Goal: Task Accomplishment & Management: Manage account settings

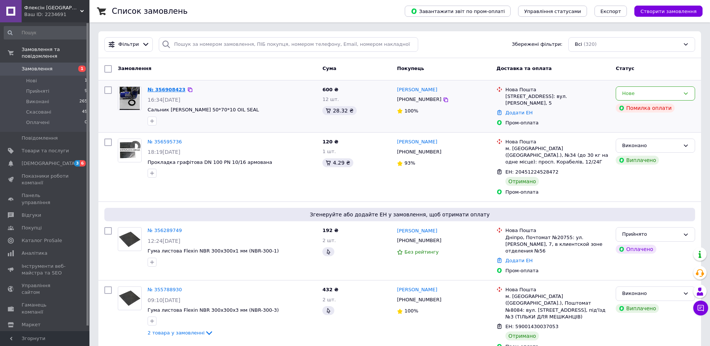
click at [167, 89] on link "№ 356908423" at bounding box center [167, 90] width 38 height 6
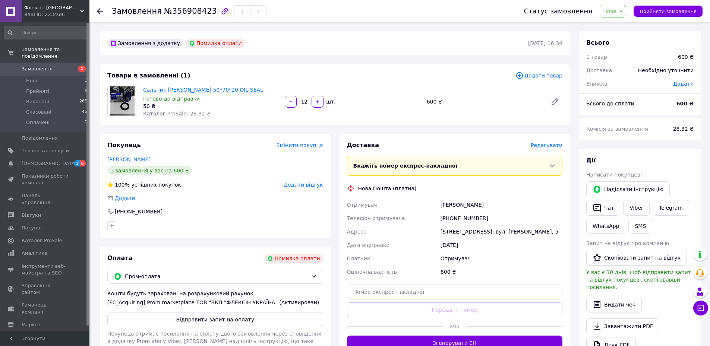
click at [189, 91] on link "Сальник [PERSON_NAME] 50*70*10 OIL SEAL" at bounding box center [203, 90] width 120 height 6
click at [221, 88] on link "Сальник [PERSON_NAME] 50*70*10 OIL SEAL" at bounding box center [203, 90] width 120 height 6
click at [43, 66] on span "Замовлення" at bounding box center [37, 69] width 31 height 7
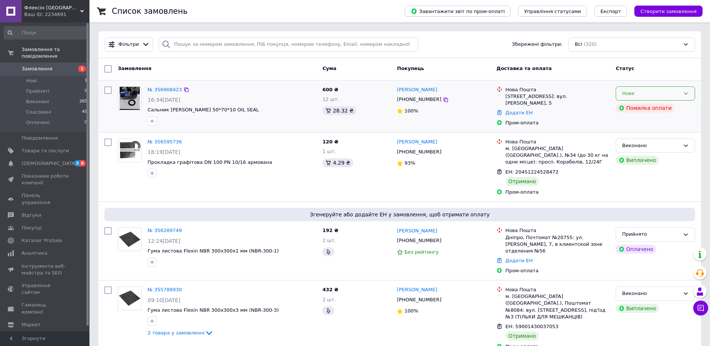
click at [686, 94] on icon at bounding box center [686, 94] width 6 height 6
click at [652, 134] on li "Скасовано" at bounding box center [655, 136] width 79 height 14
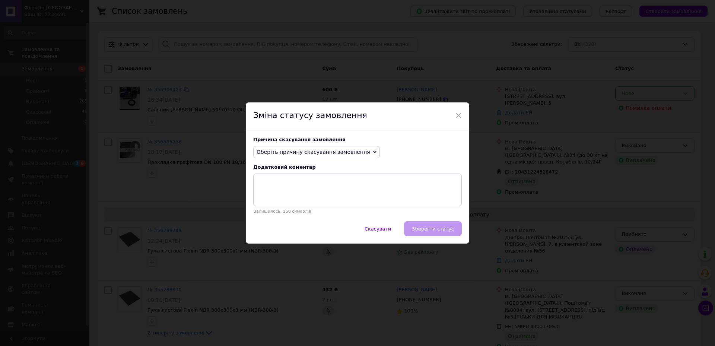
click at [307, 151] on span "Оберіть причину скасування замовлення" at bounding box center [314, 152] width 114 height 6
click at [312, 198] on li "На прохання покупця" at bounding box center [317, 198] width 126 height 10
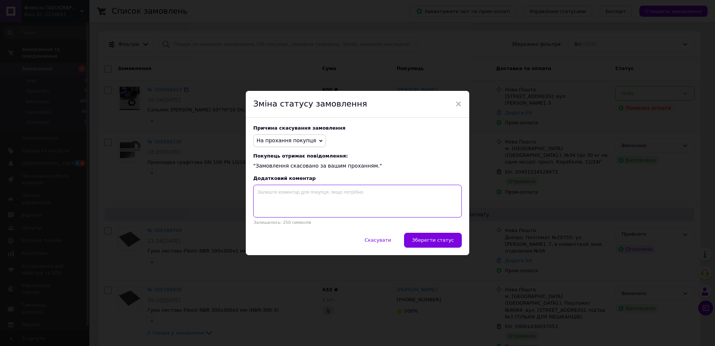
click at [322, 195] on textarea at bounding box center [357, 201] width 209 height 33
type textarea "По сроку годности не подходит"
click at [427, 251] on div "Скасувати   Зберегти статус" at bounding box center [358, 244] width 224 height 22
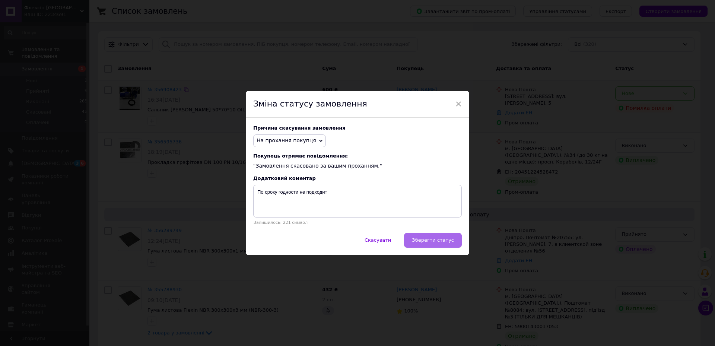
click at [426, 243] on span "Зберегти статус" at bounding box center [433, 240] width 42 height 6
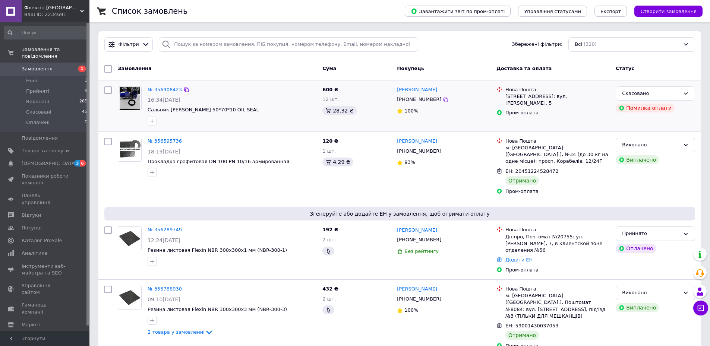
click at [34, 66] on span "Замовлення" at bounding box center [37, 69] width 31 height 7
